Goal: Task Accomplishment & Management: Complete application form

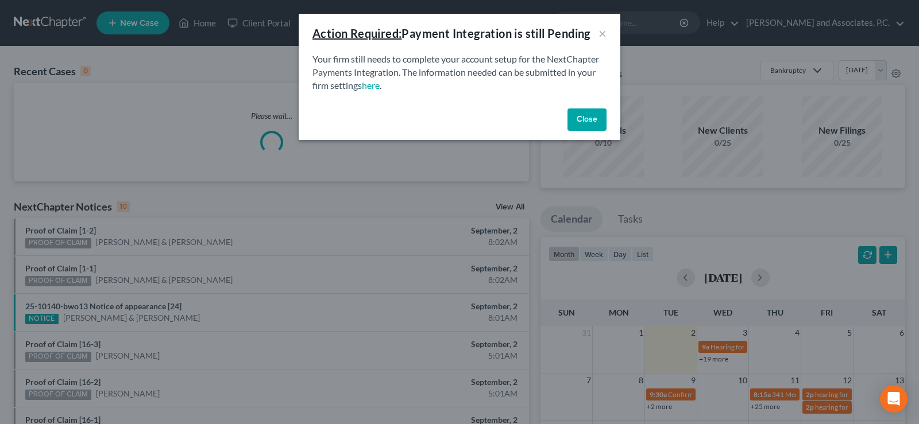
click at [581, 123] on button "Close" at bounding box center [586, 120] width 39 height 23
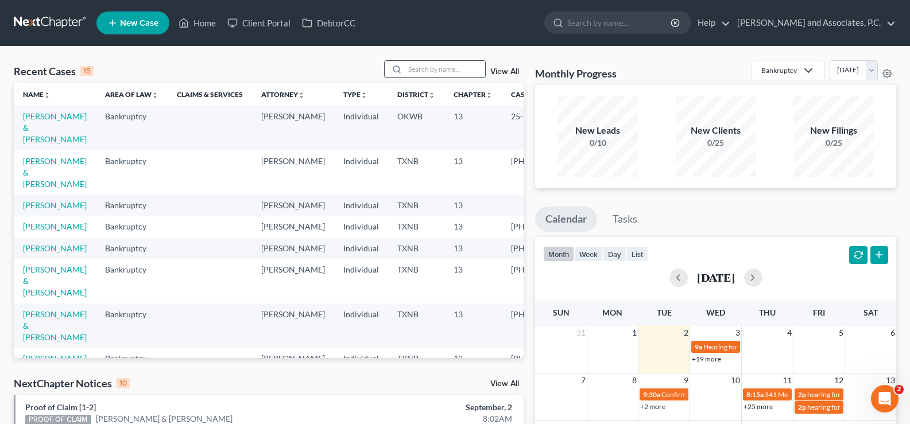
click at [443, 72] on input "search" at bounding box center [445, 69] width 80 height 17
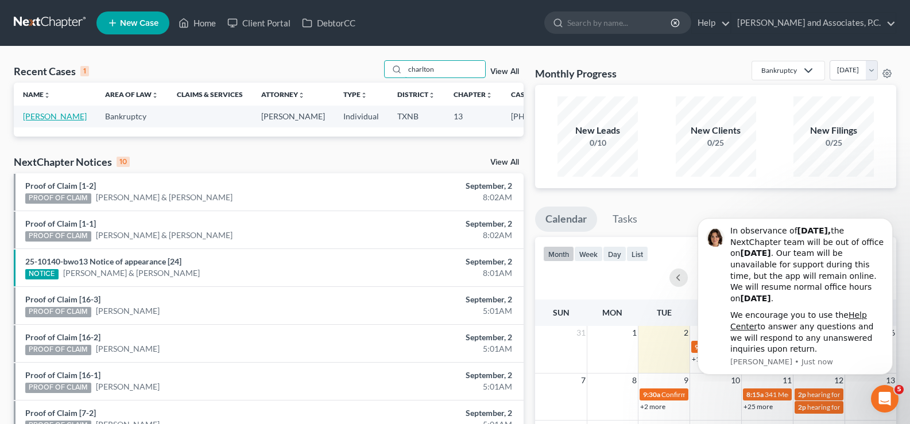
type input "charlton"
click at [29, 117] on link "[PERSON_NAME]" at bounding box center [55, 116] width 64 height 10
select select "5"
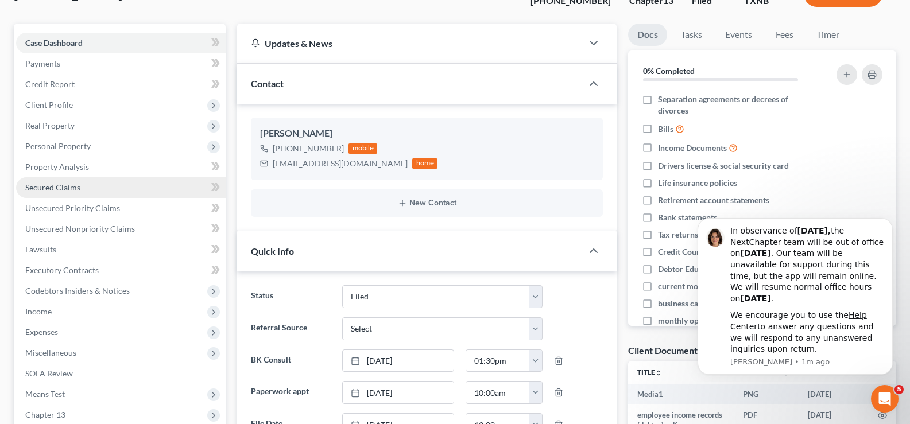
scroll to position [115, 0]
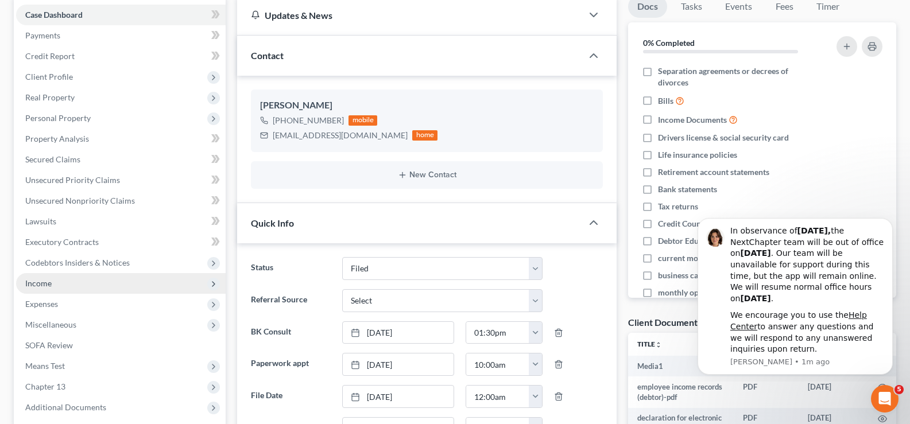
click at [30, 282] on span "Income" at bounding box center [38, 284] width 26 height 10
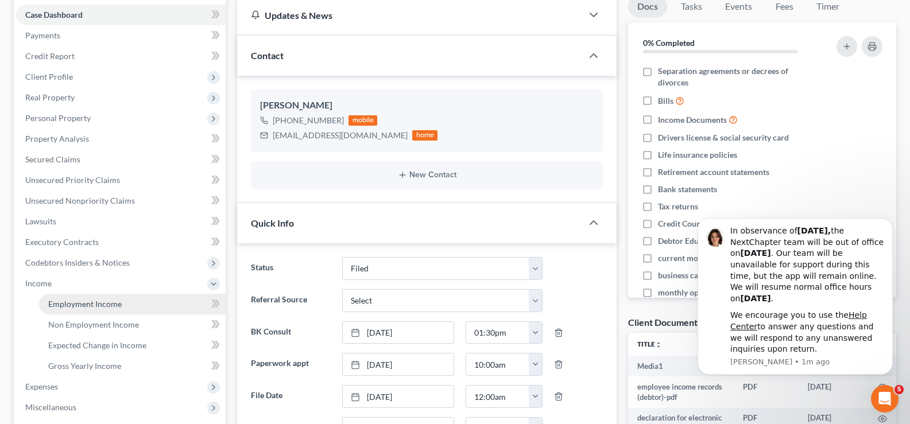
click at [112, 311] on link "Employment Income" at bounding box center [132, 304] width 187 height 21
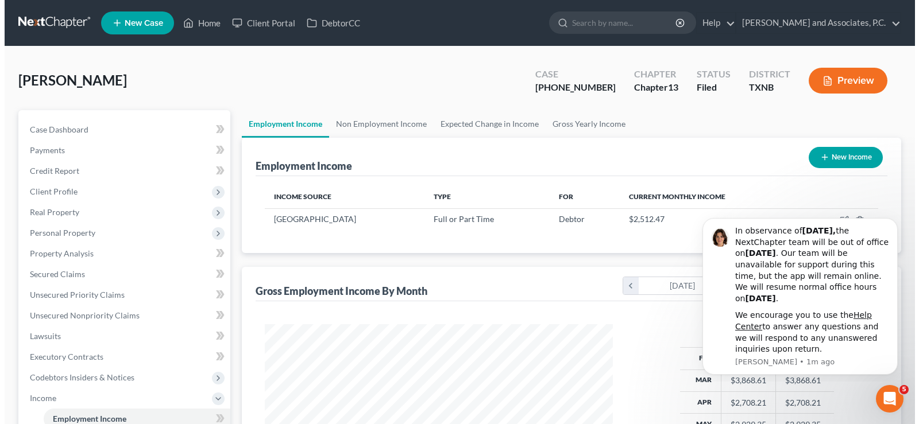
scroll to position [206, 371]
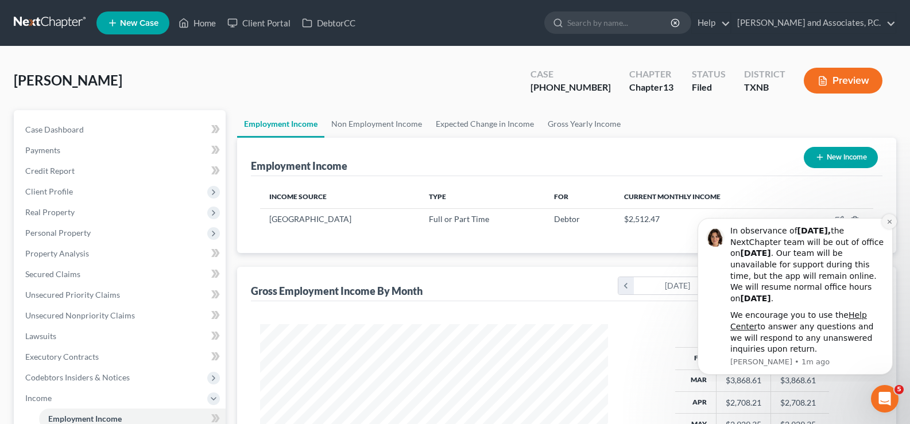
click at [887, 223] on icon "Dismiss notification" at bounding box center [890, 222] width 6 height 6
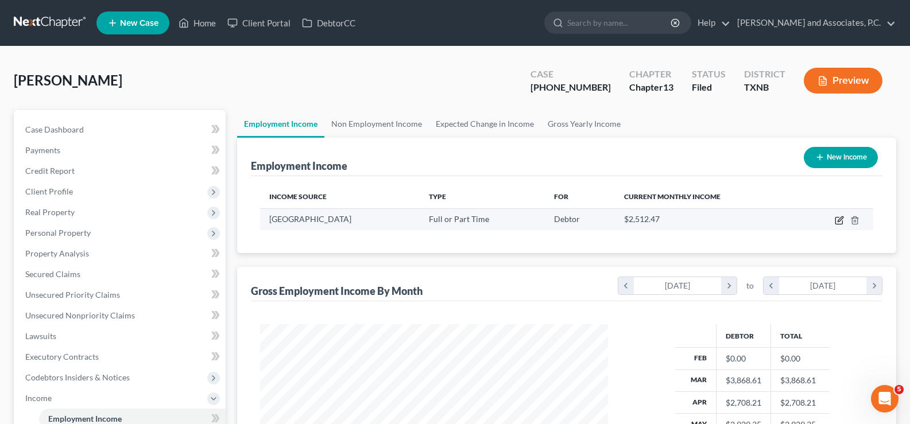
click at [839, 223] on icon "button" at bounding box center [839, 220] width 9 height 9
select select "0"
select select "37"
select select "2"
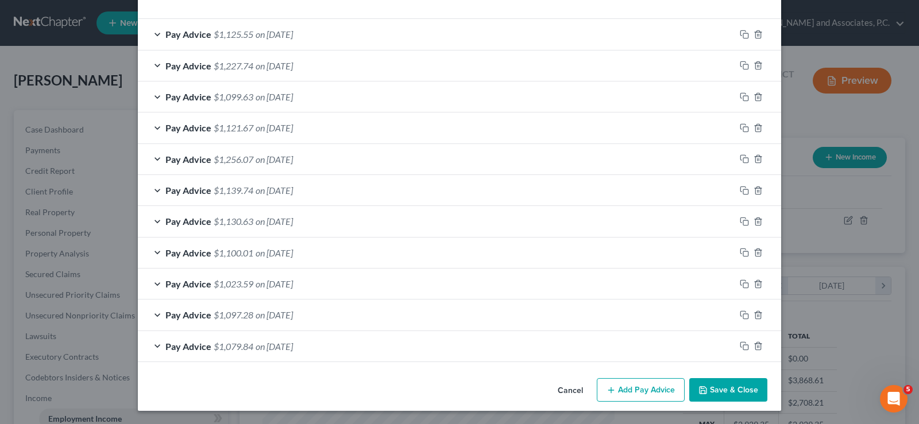
scroll to position [390, 0]
click at [624, 387] on button "Add Pay Advice" at bounding box center [641, 390] width 88 height 24
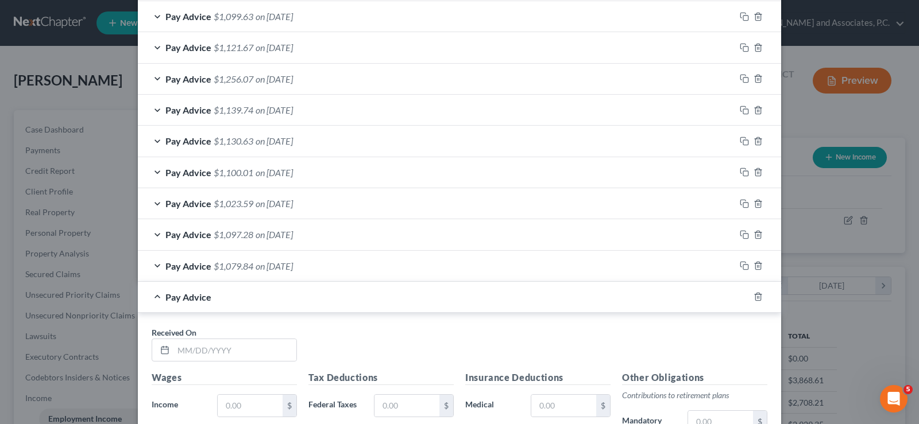
scroll to position [620, 0]
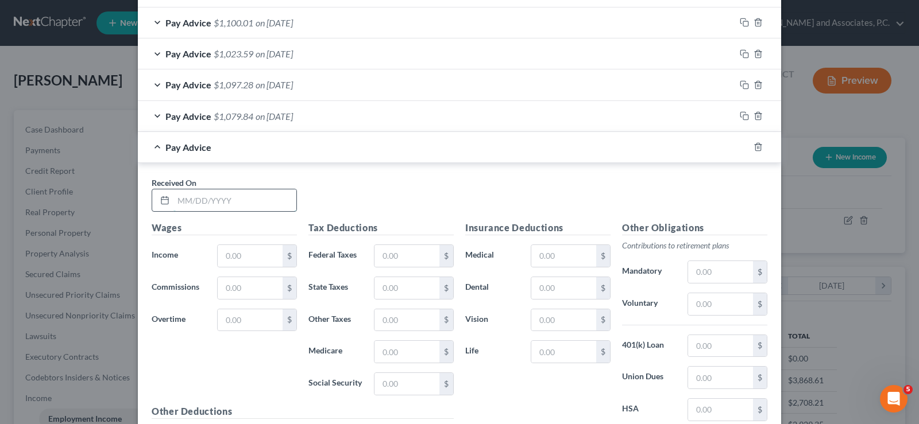
click at [196, 199] on input "text" at bounding box center [234, 201] width 123 height 22
type input "02/03/2025"
click at [226, 261] on input "text" at bounding box center [250, 256] width 65 height 22
type input "1,330.70"
click at [378, 260] on input "text" at bounding box center [406, 256] width 65 height 22
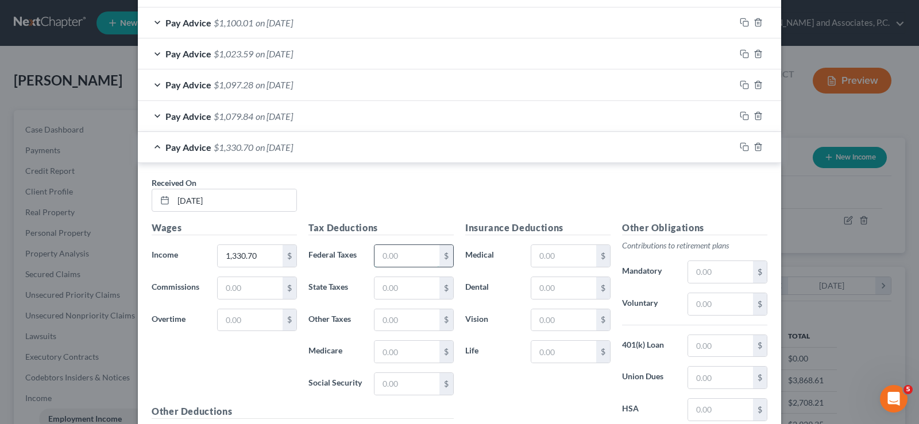
click at [401, 263] on input "text" at bounding box center [406, 256] width 65 height 22
type input "41.72"
click at [410, 293] on input "text" at bounding box center [406, 288] width 65 height 22
type input "42.00"
click at [409, 353] on input "text" at bounding box center [406, 352] width 65 height 22
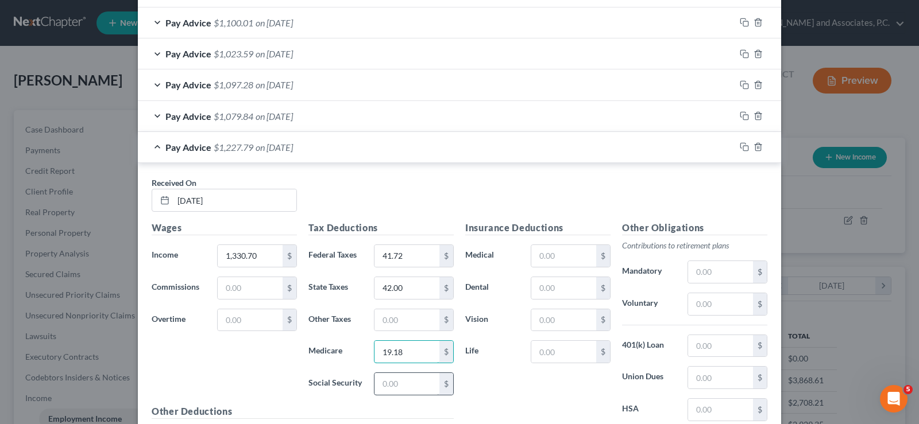
type input "19.18"
click at [423, 385] on input "text" at bounding box center [406, 384] width 65 height 22
type input "82.00"
click at [576, 323] on input "text" at bounding box center [563, 321] width 65 height 22
type input "8.20"
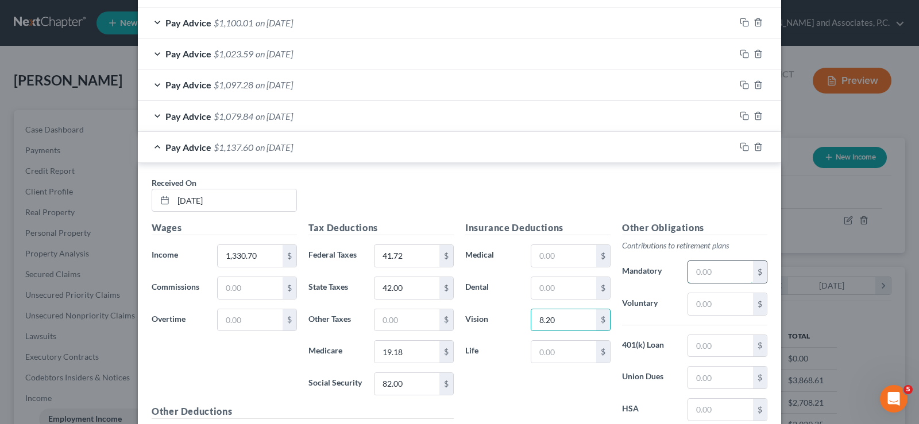
click at [741, 274] on input "text" at bounding box center [720, 272] width 65 height 22
type input "39.92"
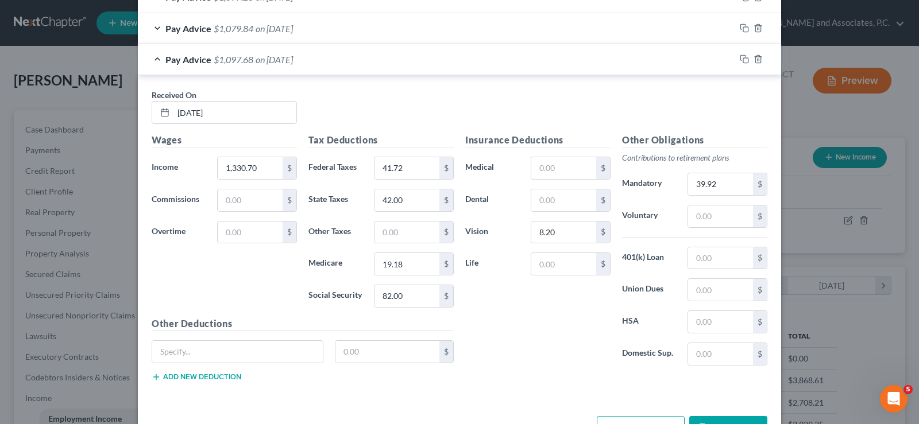
scroll to position [735, 0]
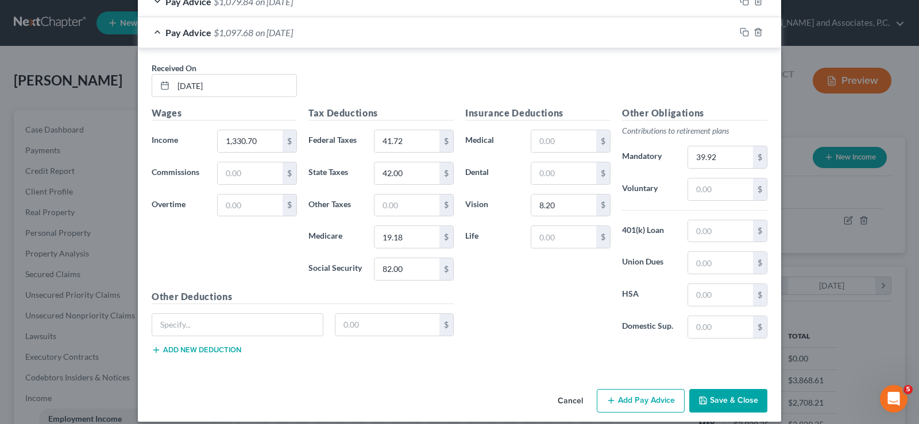
click at [631, 402] on button "Add Pay Advice" at bounding box center [641, 401] width 88 height 24
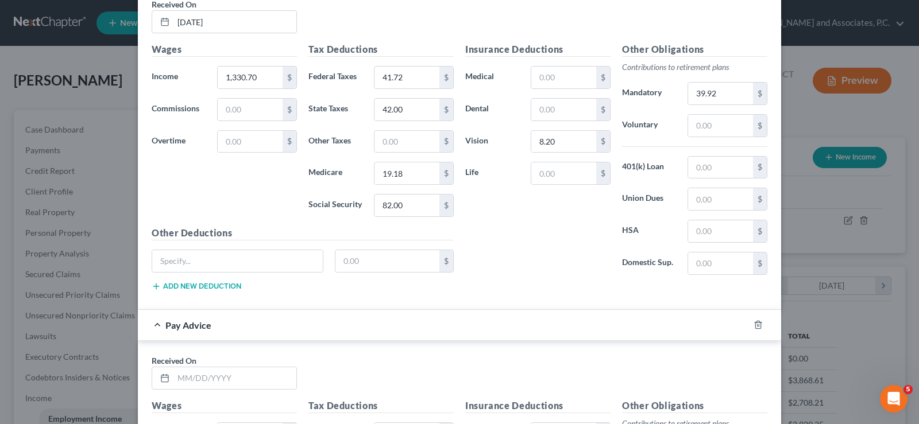
scroll to position [861, 0]
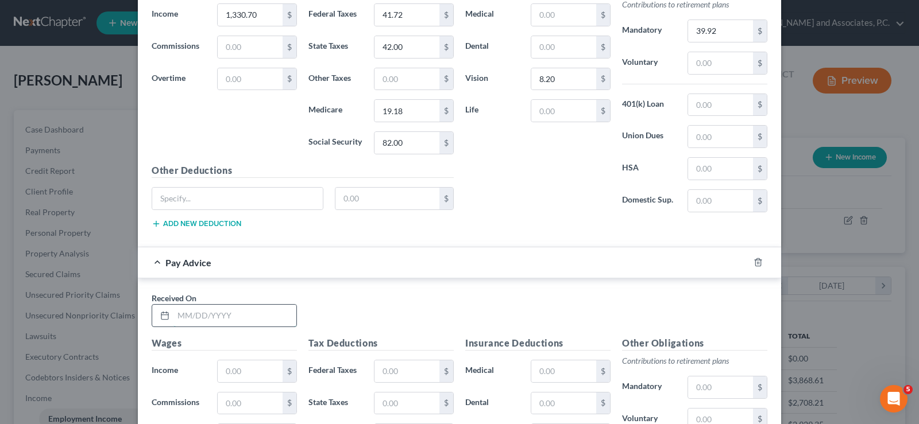
click at [216, 316] on input "text" at bounding box center [234, 316] width 123 height 22
type input "02/17/2025"
type input "1,203.78"
click at [380, 370] on input "text" at bounding box center [406, 372] width 65 height 22
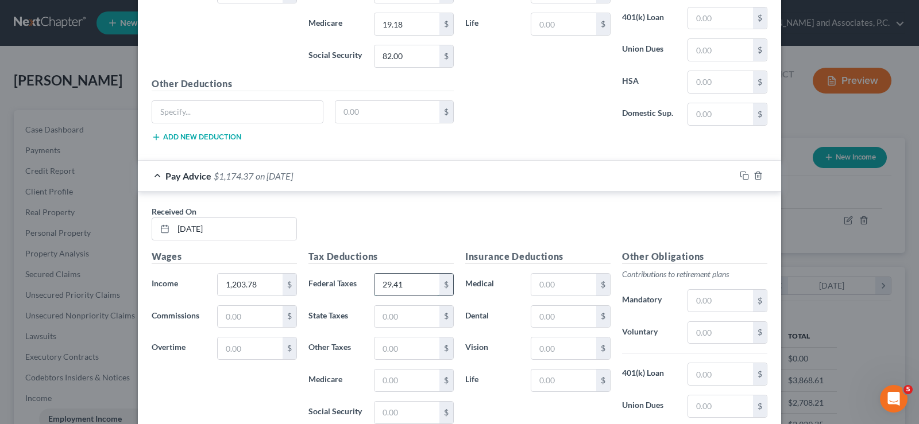
scroll to position [976, 0]
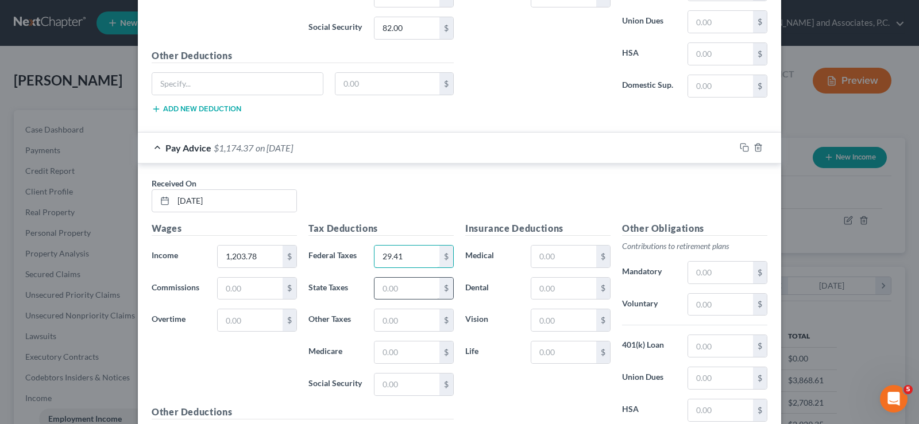
type input "29.41"
click at [399, 290] on input "text" at bounding box center [406, 289] width 65 height 22
type input "36.00"
click at [397, 356] on input "text" at bounding box center [406, 353] width 65 height 22
type input "17.34"
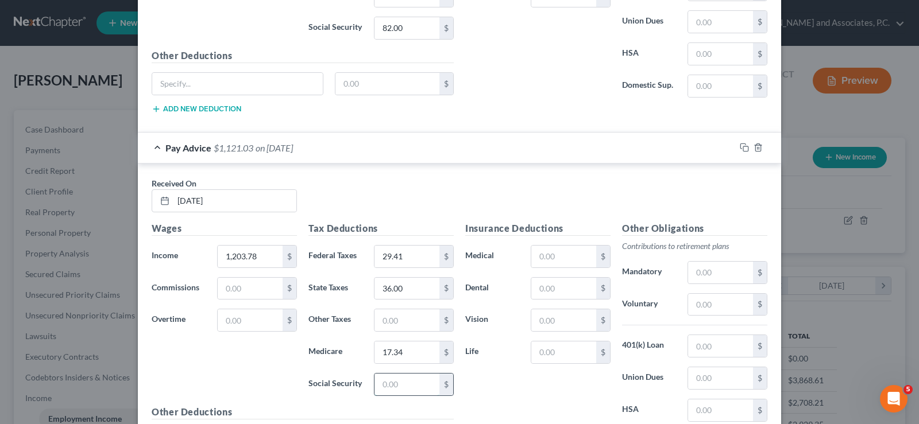
click at [417, 387] on input "text" at bounding box center [406, 385] width 65 height 22
type input "74.12"
click at [544, 322] on input "text" at bounding box center [563, 321] width 65 height 22
type input "8.20"
click at [716, 276] on input "text" at bounding box center [720, 273] width 65 height 22
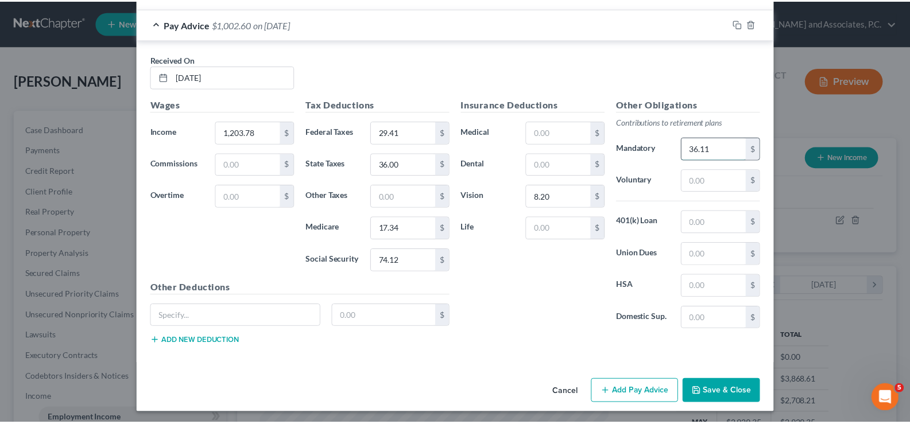
scroll to position [1103, 0]
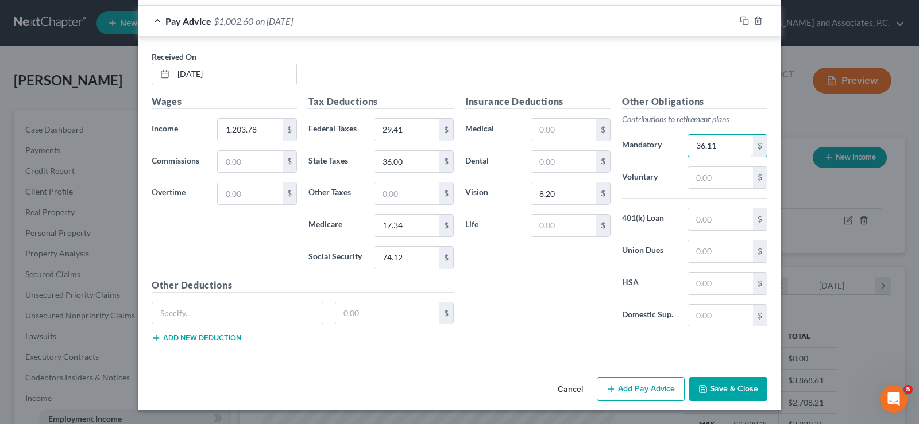
type input "36.11"
click at [727, 385] on button "Save & Close" at bounding box center [728, 389] width 78 height 24
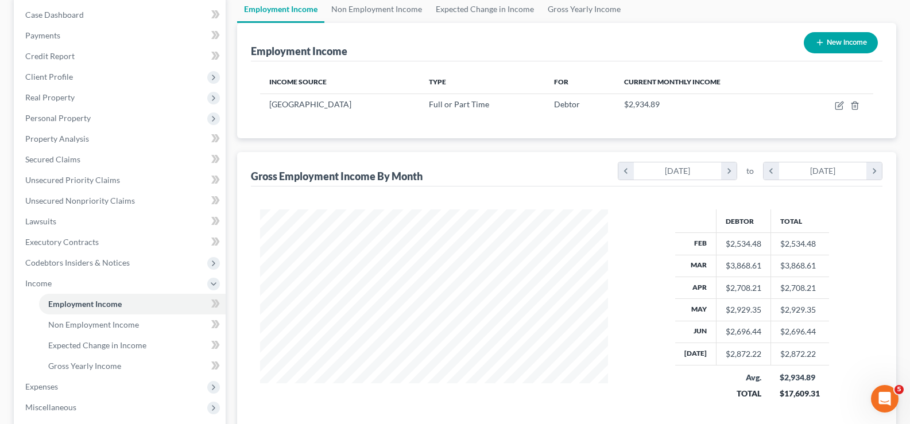
scroll to position [230, 0]
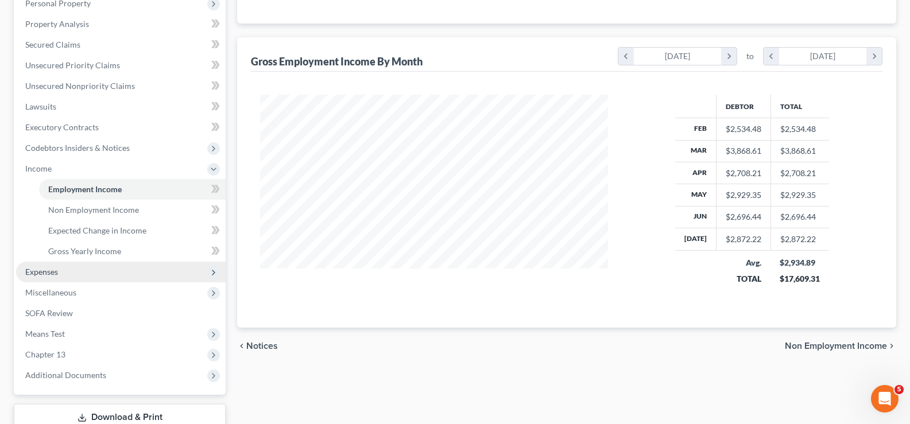
click at [65, 273] on span "Expenses" at bounding box center [121, 272] width 210 height 21
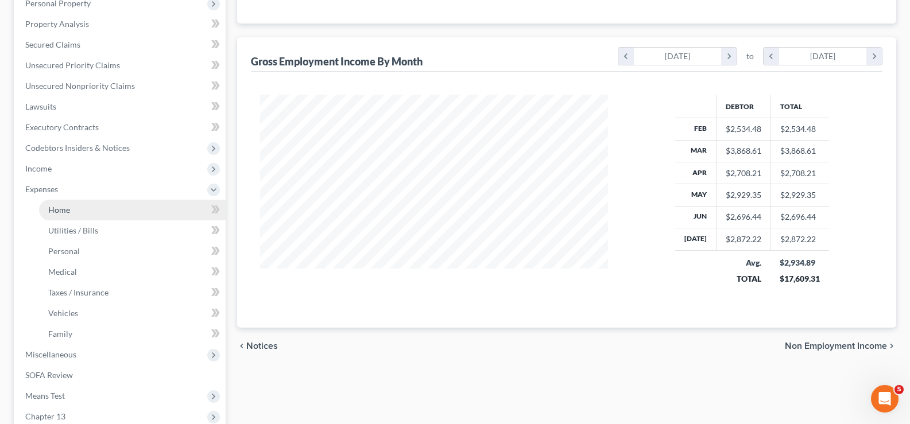
click at [68, 209] on span "Home" at bounding box center [59, 210] width 22 height 10
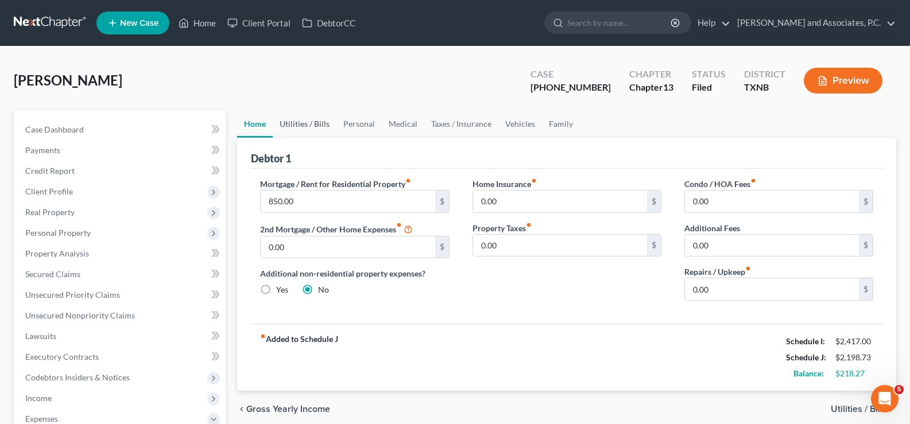
click at [294, 126] on link "Utilities / Bills" at bounding box center [305, 124] width 64 height 28
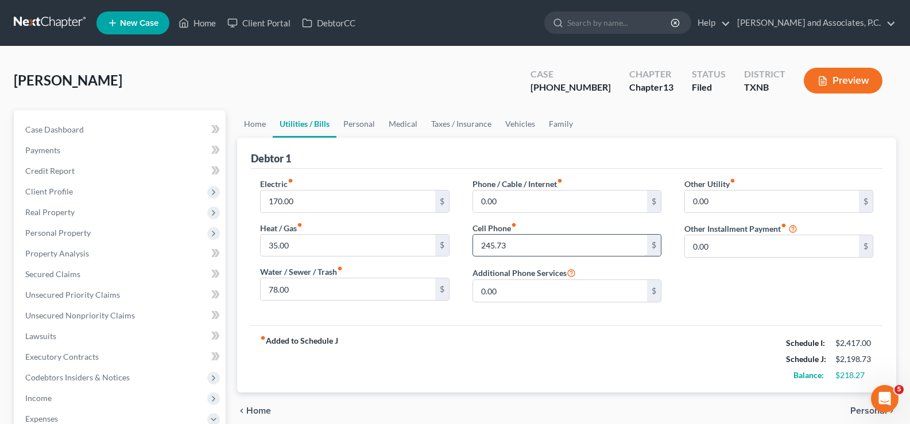
click at [542, 248] on input "245.73" at bounding box center [560, 246] width 174 height 22
type input "245.00"
click at [256, 122] on link "Home" at bounding box center [255, 124] width 36 height 28
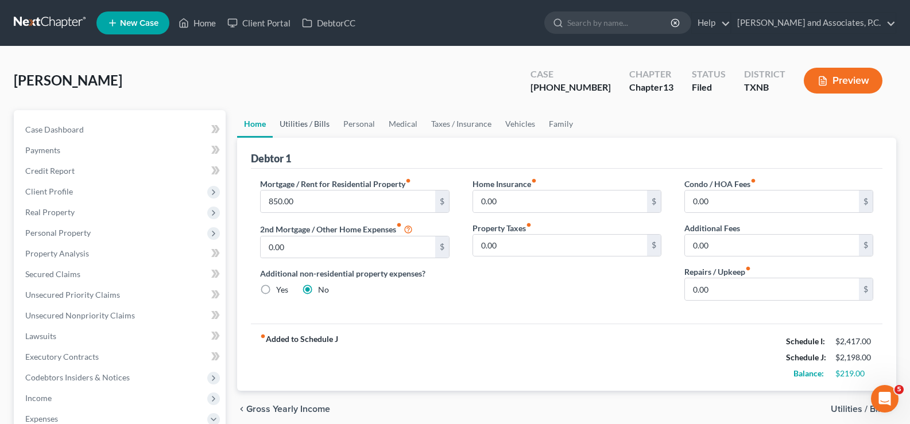
click at [306, 120] on link "Utilities / Bills" at bounding box center [305, 124] width 64 height 28
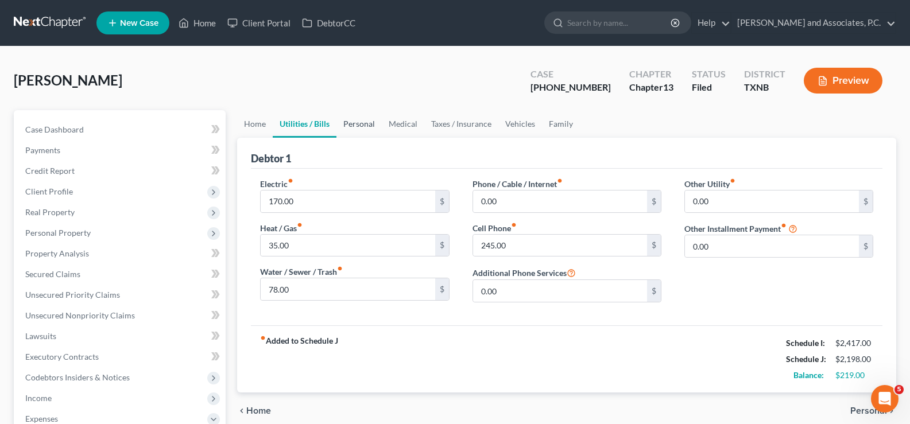
click at [363, 122] on link "Personal" at bounding box center [359, 124] width 45 height 28
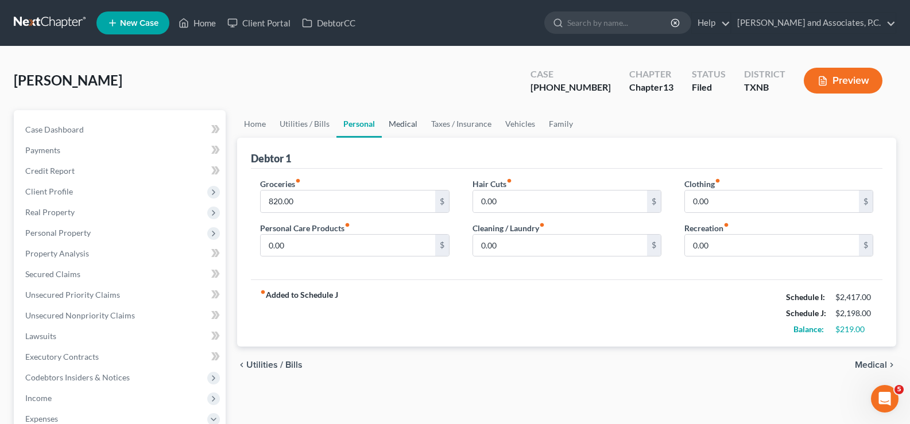
click at [393, 122] on link "Medical" at bounding box center [403, 124] width 42 height 28
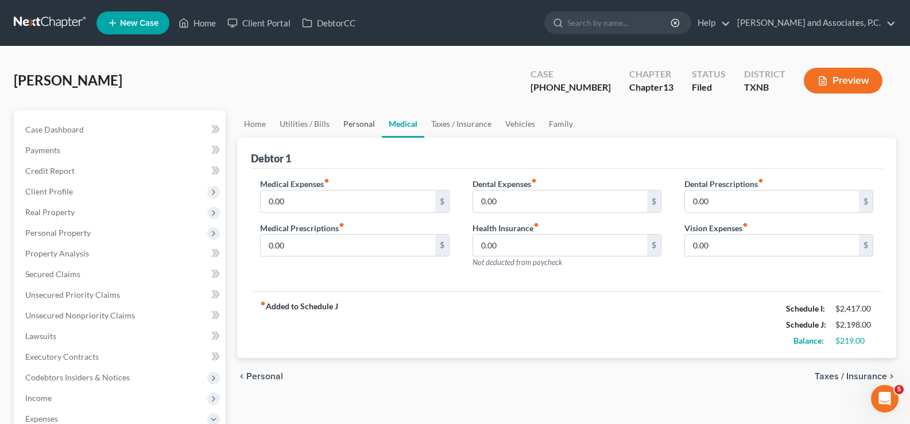
click at [365, 123] on link "Personal" at bounding box center [359, 124] width 45 height 28
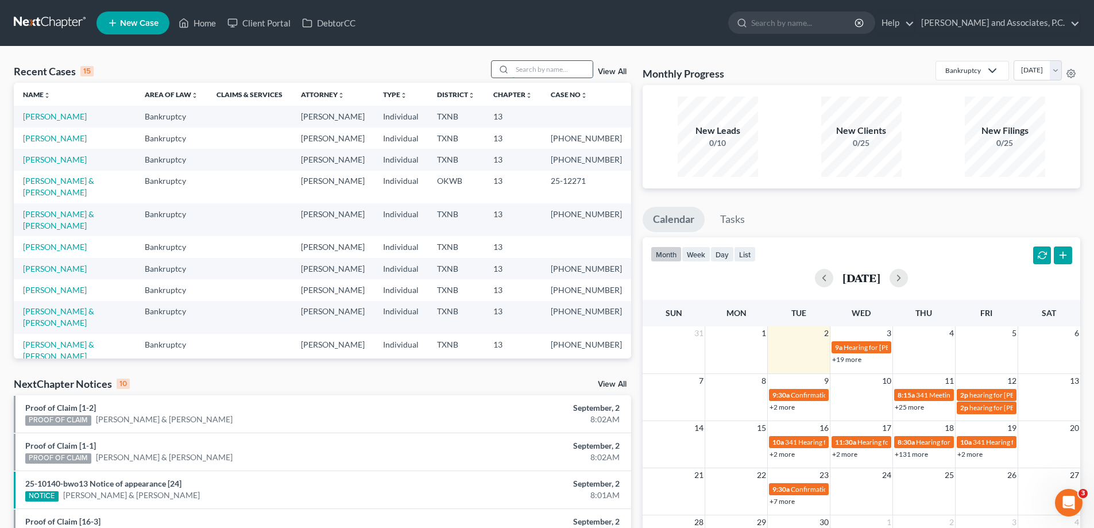
click at [551, 75] on input "search" at bounding box center [552, 69] width 80 height 17
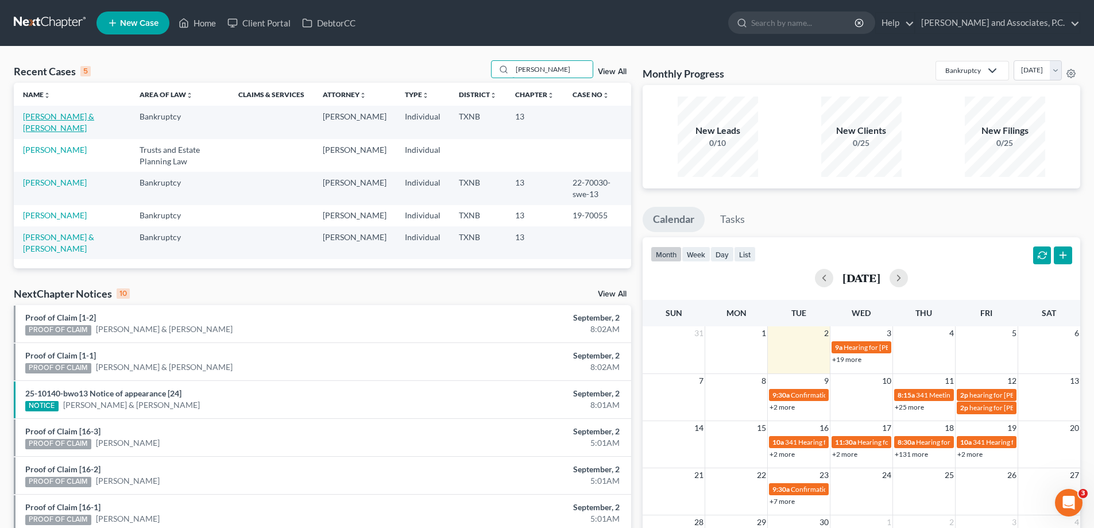
type input "[PERSON_NAME]"
click at [66, 118] on link "[PERSON_NAME] & [PERSON_NAME]" at bounding box center [58, 121] width 71 height 21
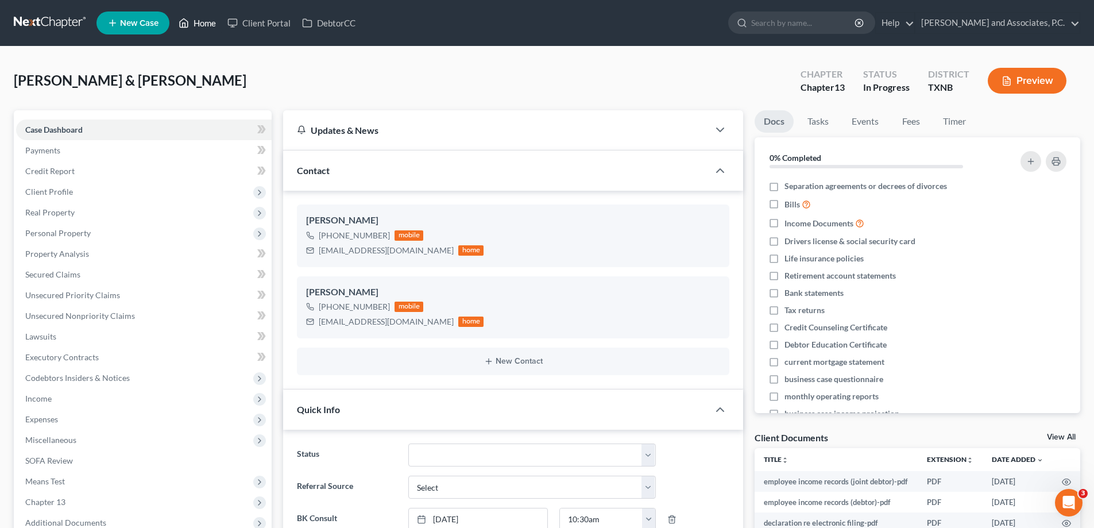
click at [197, 26] on link "Home" at bounding box center [197, 23] width 49 height 21
